Goal: Information Seeking & Learning: Learn about a topic

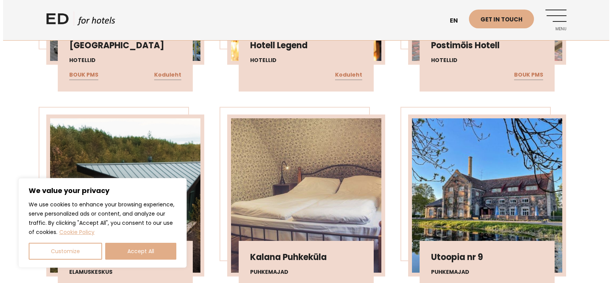
scroll to position [1357, 0]
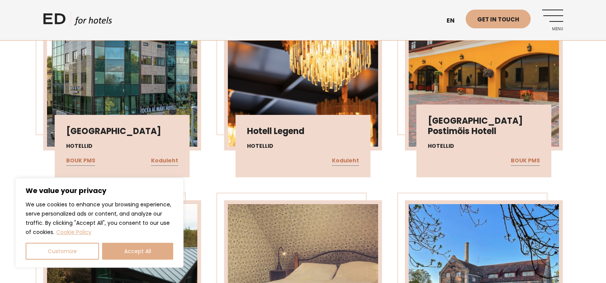
click at [551, 16] on link "Menu" at bounding box center [552, 20] width 21 height 21
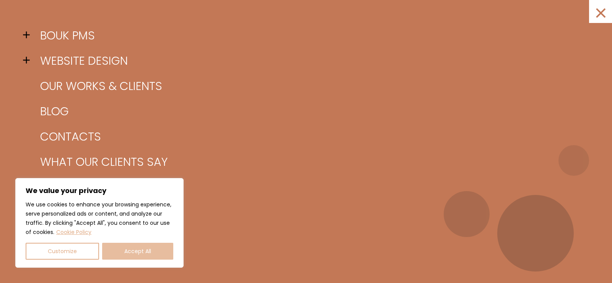
click at [127, 253] on button "Accept All" at bounding box center [137, 251] width 71 height 17
checkbox input "true"
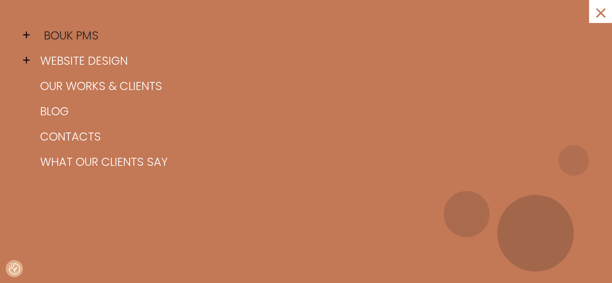
click at [71, 36] on link "BOUK PMS" at bounding box center [315, 35] width 555 height 25
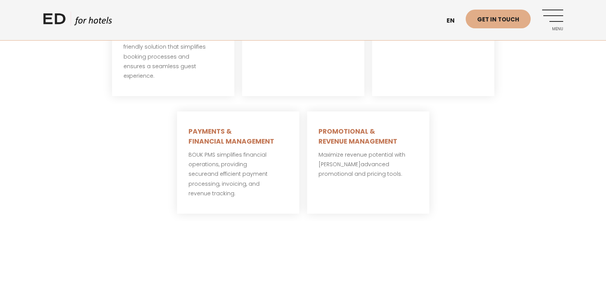
scroll to position [574, 0]
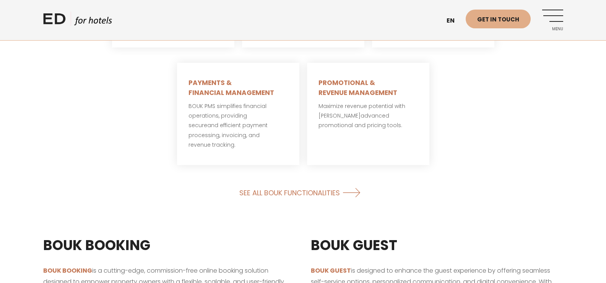
scroll to position [574, 0]
